Goal: Information Seeking & Learning: Learn about a topic

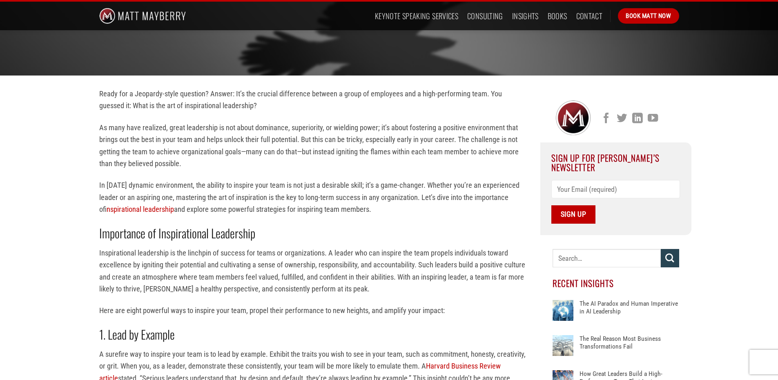
drag, startPoint x: 716, startPoint y: 202, endPoint x: 722, endPoint y: 200, distance: 6.4
click at [149, 194] on p "In [DATE] dynamic environment, the ability to inspire your team is not just a d…" at bounding box center [313, 197] width 429 height 36
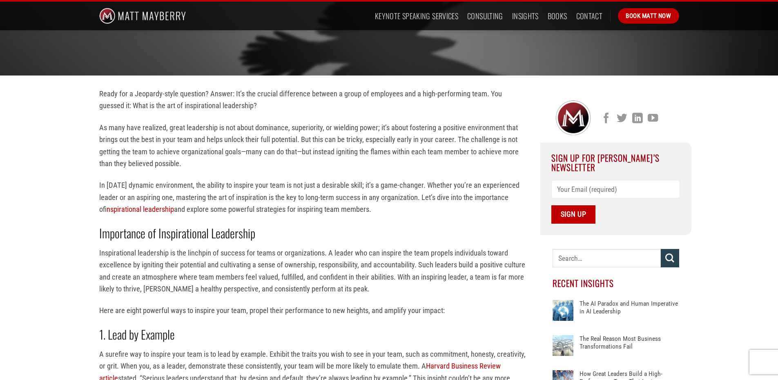
click at [149, 194] on p "In [DATE] dynamic environment, the ability to inspire your team is not just a d…" at bounding box center [313, 197] width 429 height 36
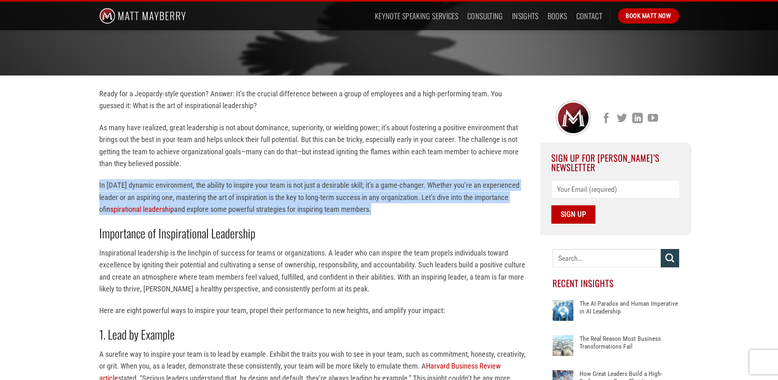
click at [149, 194] on p "In [DATE] dynamic environment, the ability to inspire your team is not just a d…" at bounding box center [313, 197] width 429 height 36
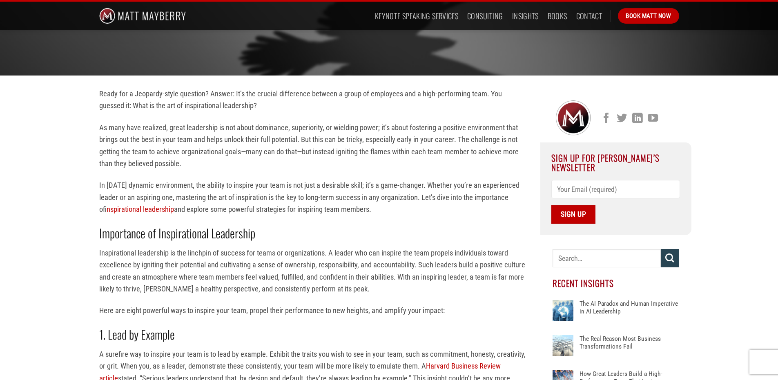
click at [149, 194] on p "In [DATE] dynamic environment, the ability to inspire your team is not just a d…" at bounding box center [313, 197] width 429 height 36
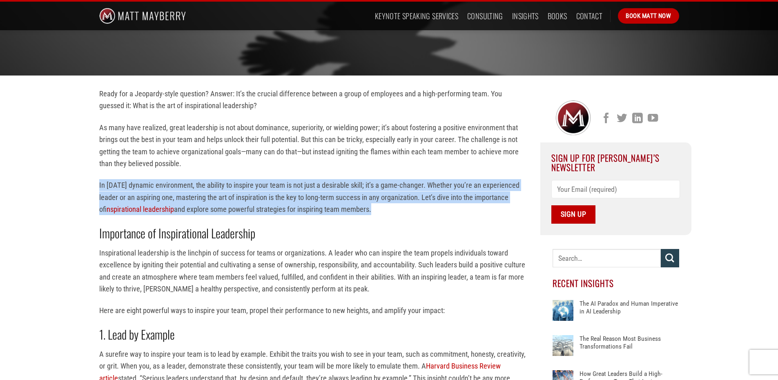
click at [149, 194] on p "In [DATE] dynamic environment, the ability to inspire your team is not just a d…" at bounding box center [313, 197] width 429 height 36
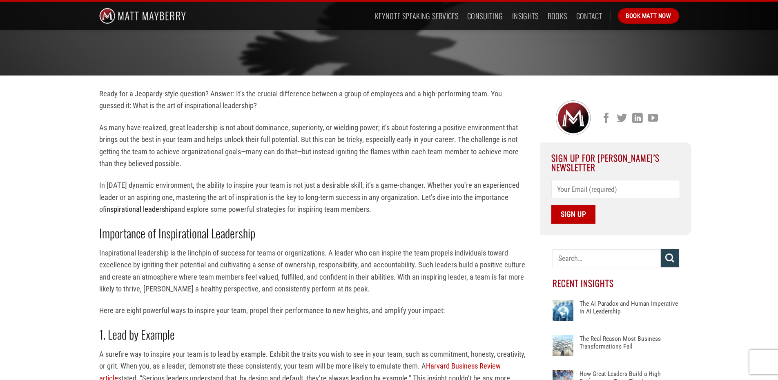
click at [141, 213] on link "inspirational leadership" at bounding box center [140, 209] width 67 height 9
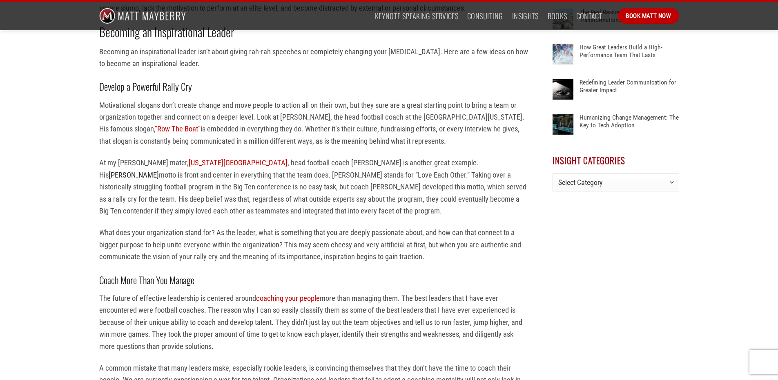
scroll to position [734, 0]
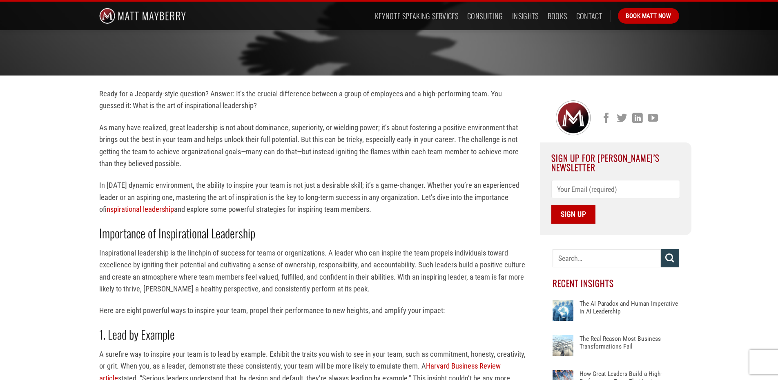
click at [110, 214] on p "In [DATE] dynamic environment, the ability to inspire your team is not just a d…" at bounding box center [313, 197] width 429 height 36
drag, startPoint x: 172, startPoint y: 236, endPoint x: 157, endPoint y: 226, distance: 17.7
click at [157, 226] on strong "Importance of Inspirational Leadership" at bounding box center [177, 233] width 156 height 18
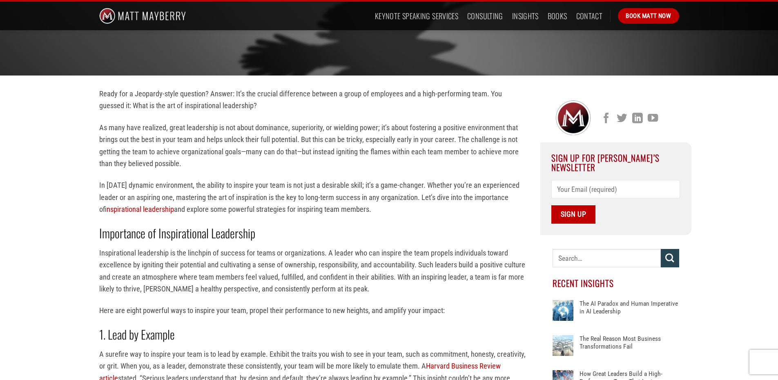
scroll to position [245, 0]
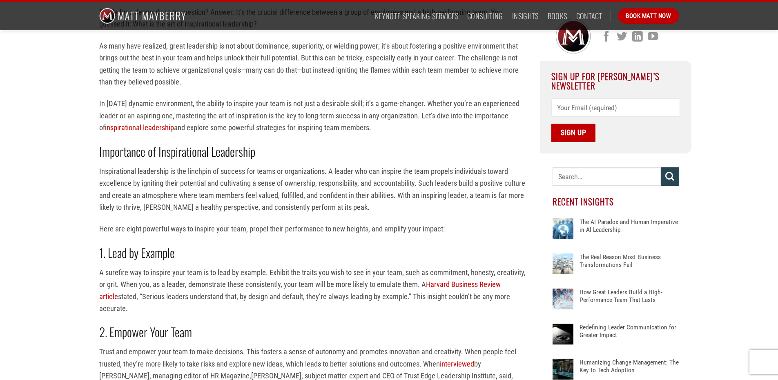
click at [170, 171] on p "Inspirational leadership is the linchpin of success for teams or organizations.…" at bounding box center [313, 189] width 429 height 48
click at [384, 229] on p "Here are eight powerful ways to inspire your team, propel their performance to …" at bounding box center [313, 229] width 429 height 12
drag, startPoint x: 383, startPoint y: 229, endPoint x: 441, endPoint y: 233, distance: 57.7
click at [441, 233] on p "Here are eight powerful ways to inspire your team, propel their performance to …" at bounding box center [313, 229] width 429 height 12
drag, startPoint x: 437, startPoint y: 231, endPoint x: 415, endPoint y: 206, distance: 33.3
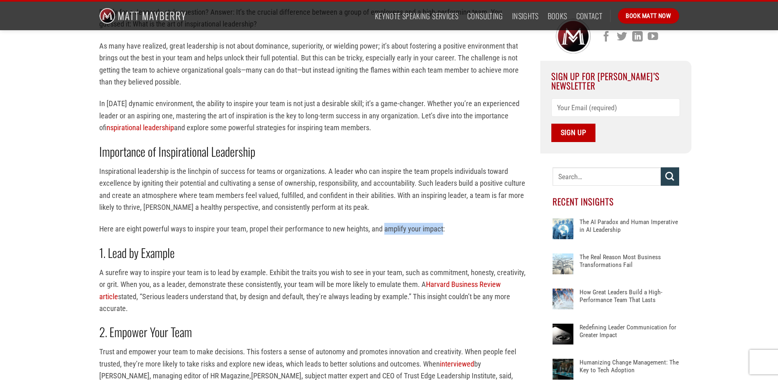
click at [415, 206] on p "Inspirational leadership is the linchpin of success for teams or organizations.…" at bounding box center [313, 189] width 429 height 48
click at [135, 169] on p "Inspirational leadership is the linchpin of success for teams or organizations.…" at bounding box center [313, 189] width 429 height 48
drag, startPoint x: 135, startPoint y: 169, endPoint x: 353, endPoint y: 202, distance: 220.8
click at [353, 202] on p "Inspirational leadership is the linchpin of success for teams or organizations.…" at bounding box center [313, 189] width 429 height 48
click at [329, 209] on p "Inspirational leadership is the linchpin of success for teams or organizations.…" at bounding box center [313, 189] width 429 height 48
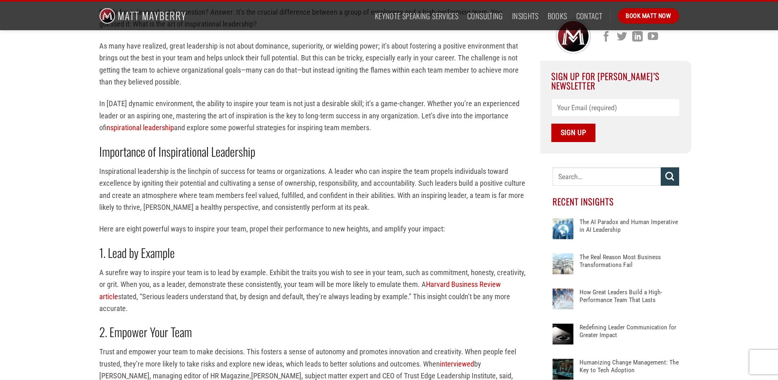
click at [329, 209] on p "Inspirational leadership is the linchpin of success for teams or organizations.…" at bounding box center [313, 189] width 429 height 48
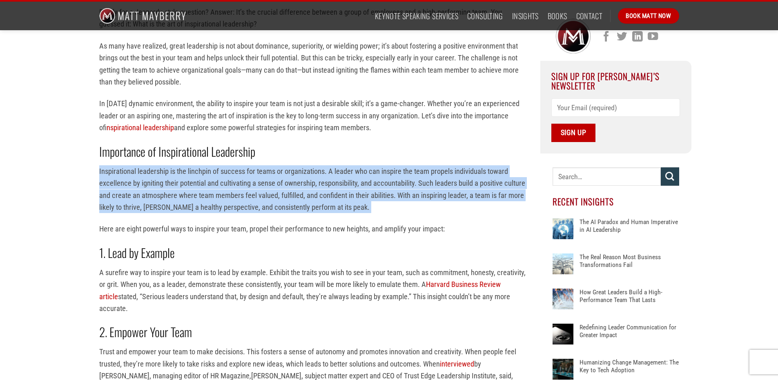
scroll to position [367, 0]
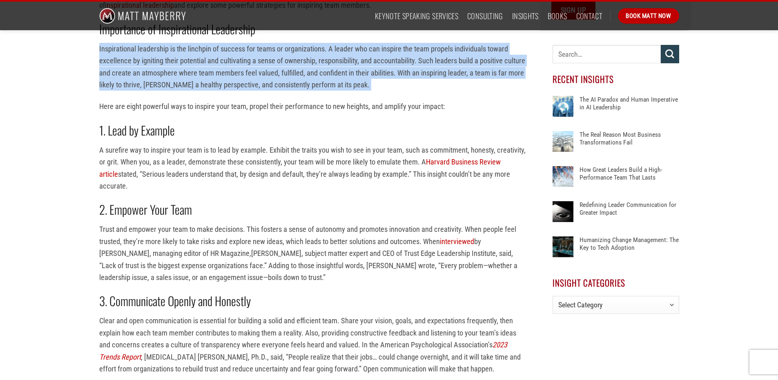
click at [338, 229] on p "Trust and empower your team to make decisions. This fosters a sense of autonomy…" at bounding box center [313, 253] width 429 height 60
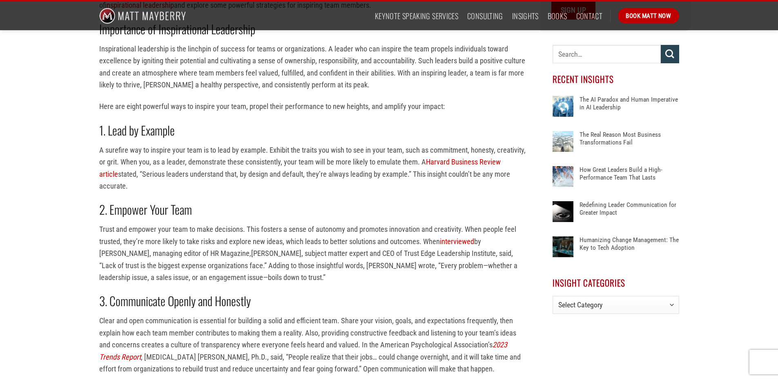
click at [338, 229] on p "Trust and empower your team to make decisions. This fosters a sense of autonomy…" at bounding box center [313, 253] width 429 height 60
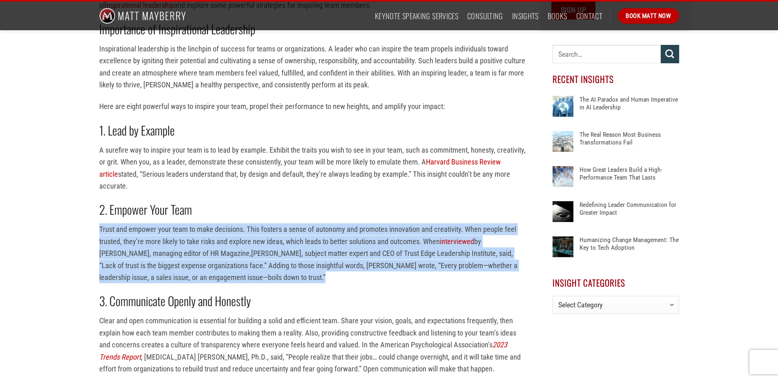
click at [338, 229] on p "Trust and empower your team to make decisions. This fosters a sense of autonomy…" at bounding box center [313, 253] width 429 height 60
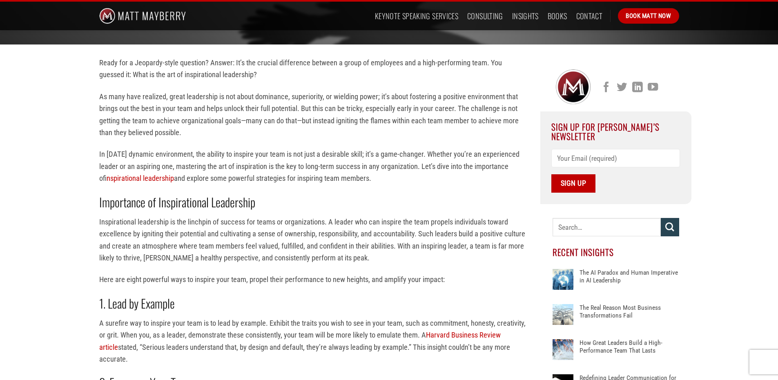
scroll to position [204, 0]
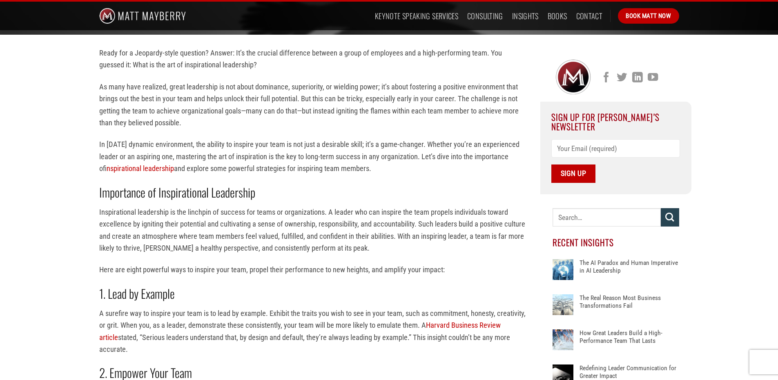
click at [168, 218] on p "Inspirational leadership is the linchpin of success for teams or organizations.…" at bounding box center [313, 230] width 429 height 48
click at [167, 218] on p "Inspirational leadership is the linchpin of success for teams or organizations.…" at bounding box center [313, 230] width 429 height 48
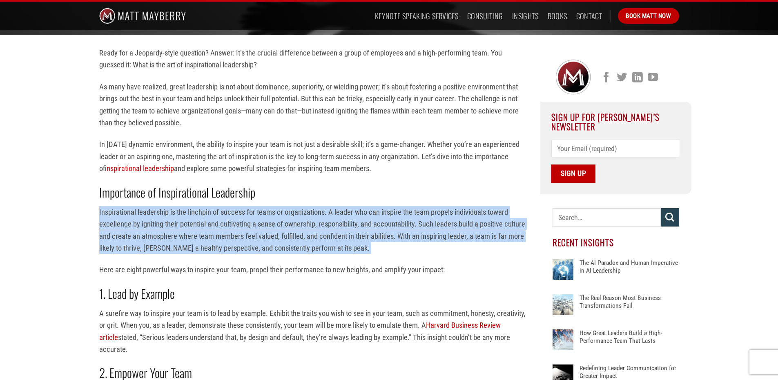
click at [171, 183] on strong "Importance of Inspirational Leadership" at bounding box center [177, 192] width 156 height 18
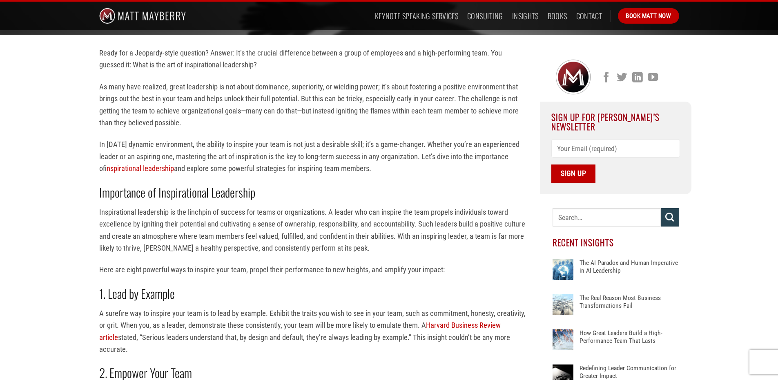
click at [248, 191] on strong "Importance of Inspirational Leadership" at bounding box center [177, 192] width 156 height 18
click at [248, 190] on strong "Importance of Inspirational Leadership" at bounding box center [177, 192] width 156 height 18
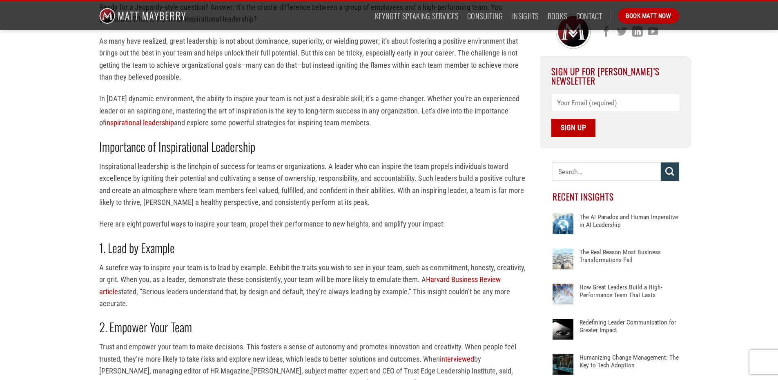
scroll to position [135, 0]
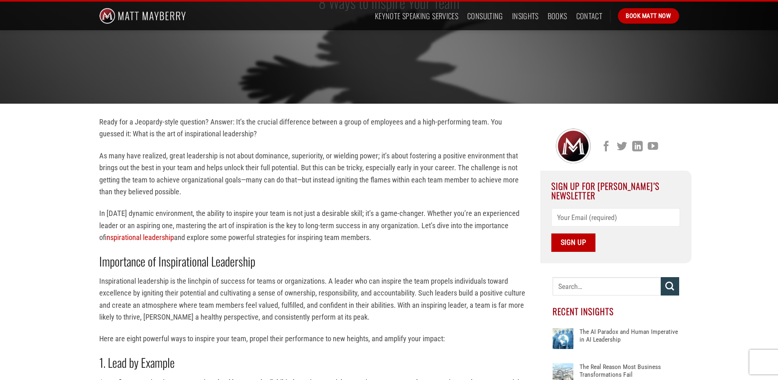
click at [116, 131] on p "Ready for a Jeopardy-style question? Answer: It’s the crucial difference betwee…" at bounding box center [313, 128] width 429 height 24
click at [158, 191] on p "As many have realized, great leadership is not about dominance, superiority, or…" at bounding box center [313, 174] width 429 height 48
